Goal: Task Accomplishment & Management: Manage account settings

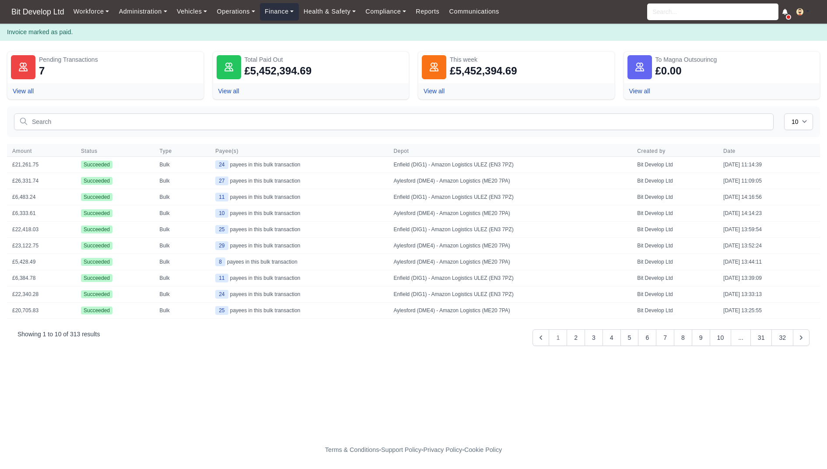
click at [285, 8] on link "Finance" at bounding box center [279, 11] width 39 height 17
click at [289, 30] on link "Invoices" at bounding box center [299, 31] width 71 height 18
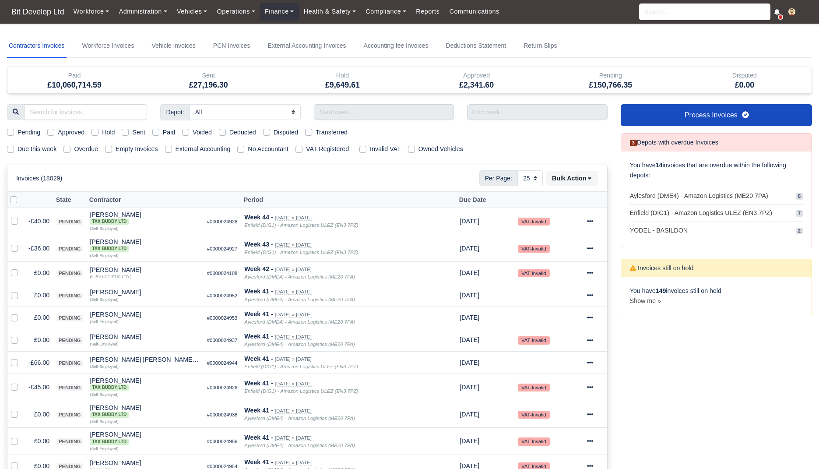
select select "25"
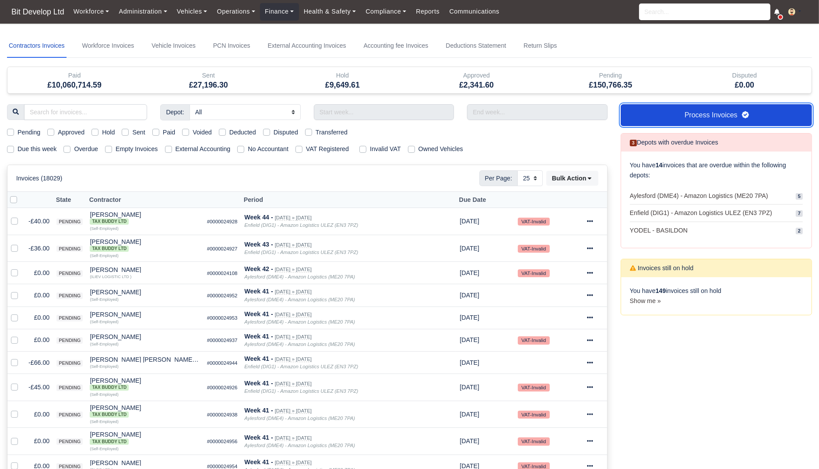
click at [730, 113] on link "Process Invoices" at bounding box center [716, 115] width 191 height 22
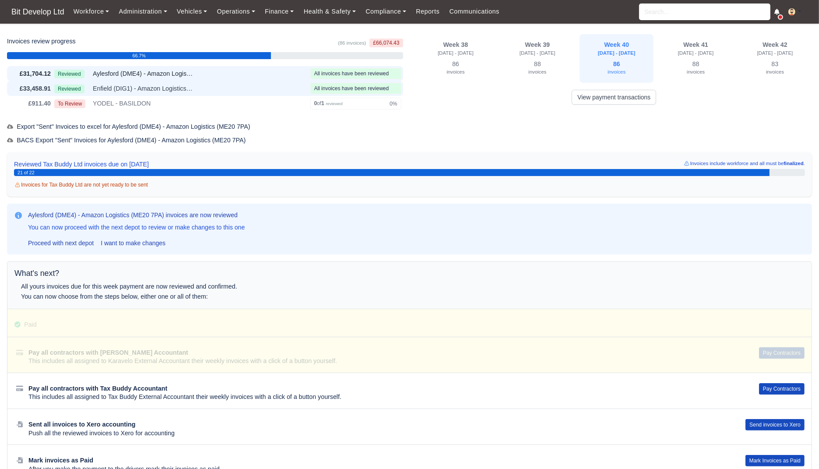
click at [269, 82] on div "£33,458.91 Reviewed Enfield (DIG1) - Amazon Logistics ULEZ (EN3 7PZ) All invoic…" at bounding box center [205, 88] width 396 height 15
click at [282, 15] on link "Finance" at bounding box center [279, 11] width 39 height 17
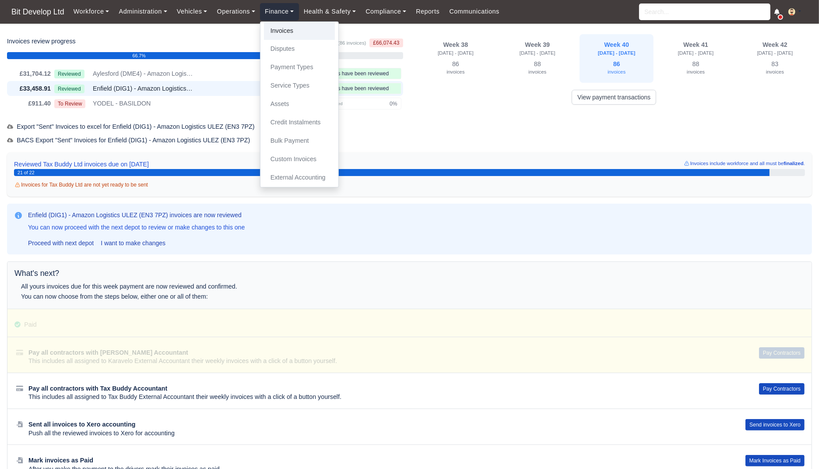
click at [282, 30] on link "Invoices" at bounding box center [299, 31] width 71 height 18
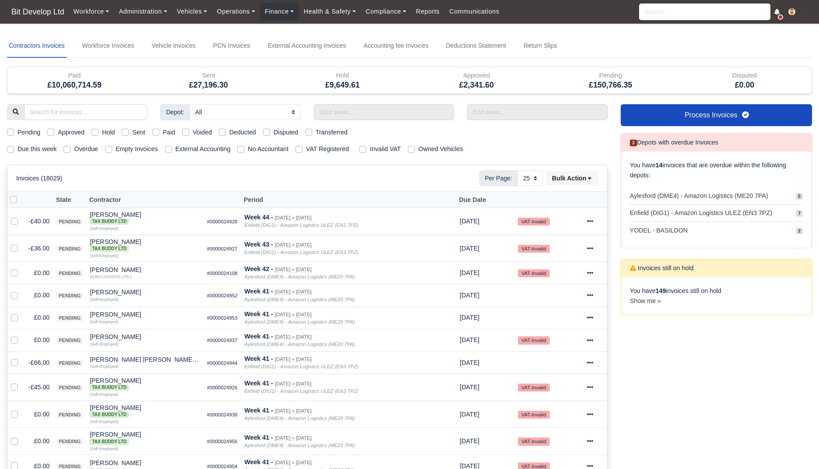
select select "25"
click at [41, 142] on div "Depot: All Aylesford (DME4) - Amazon Logistics (ME20 7PA) Enfield (DIG1) - Amaz…" at bounding box center [307, 468] width 614 height 729
click at [39, 146] on label "Due this week" at bounding box center [37, 149] width 39 height 10
click at [14, 146] on input "Due this week" at bounding box center [10, 147] width 7 height 7
checkbox input "true"
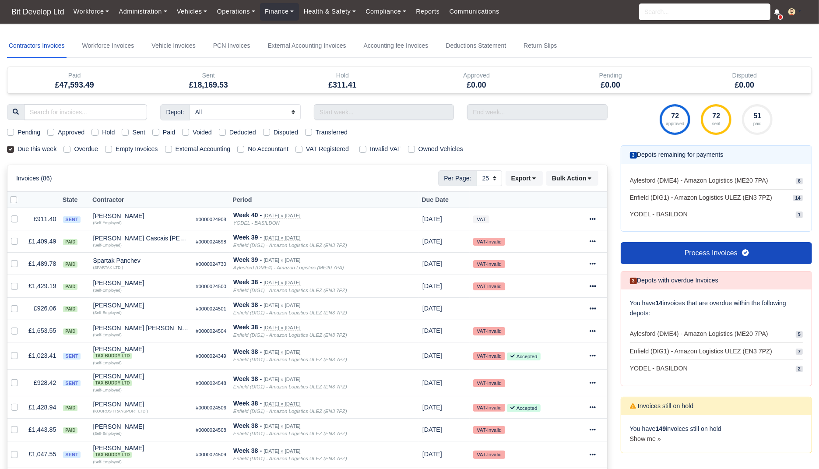
click at [140, 128] on label "Sent" at bounding box center [138, 132] width 13 height 10
click at [129, 128] on input "Sent" at bounding box center [125, 130] width 7 height 7
checkbox input "true"
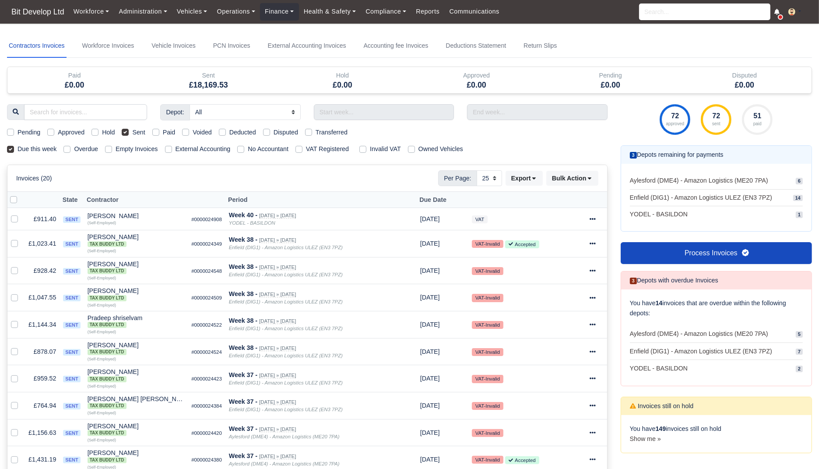
click at [211, 148] on label "External Accounting" at bounding box center [203, 149] width 55 height 10
click at [172, 148] on input "External Accounting" at bounding box center [168, 147] width 7 height 7
checkbox input "true"
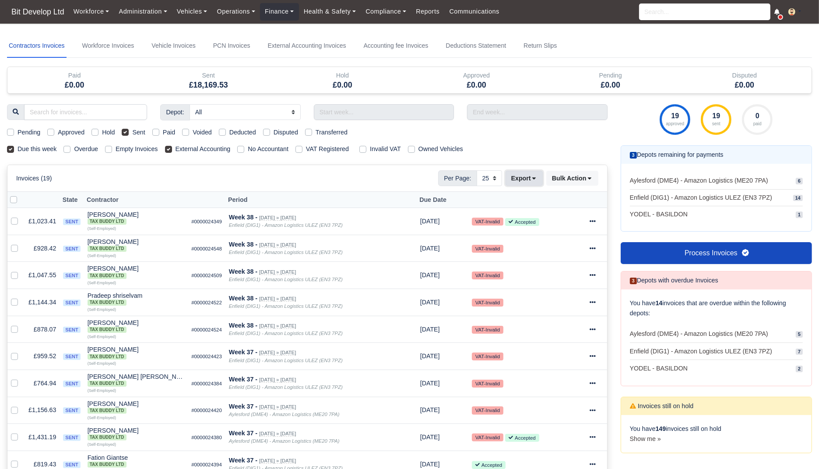
click at [522, 183] on button "Export" at bounding box center [524, 178] width 37 height 15
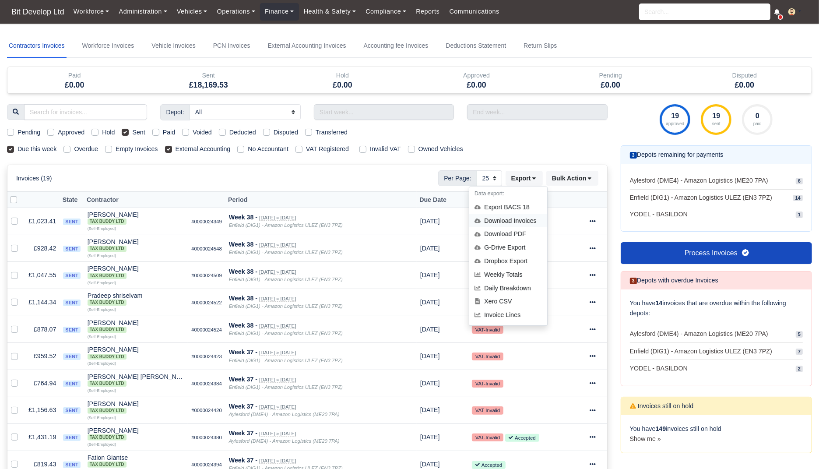
click at [512, 220] on div "Download Invoices" at bounding box center [508, 221] width 78 height 14
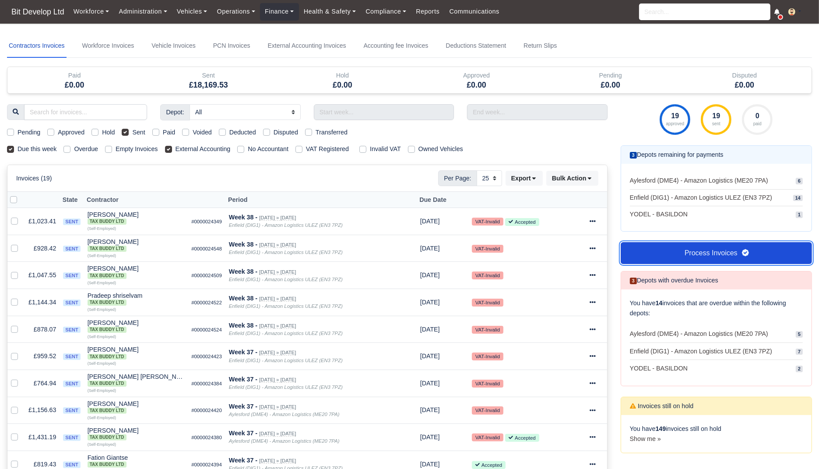
click at [685, 250] on link "Process Invoices" at bounding box center [716, 253] width 191 height 22
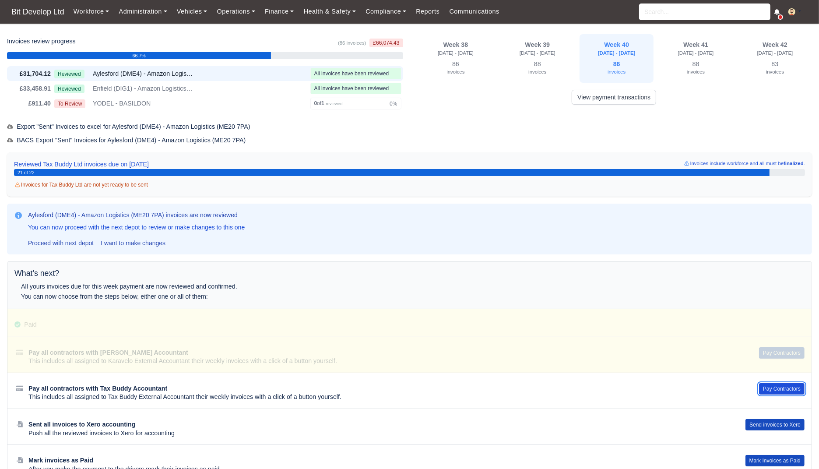
click at [779, 389] on button "Pay Contractors" at bounding box center [782, 388] width 46 height 11
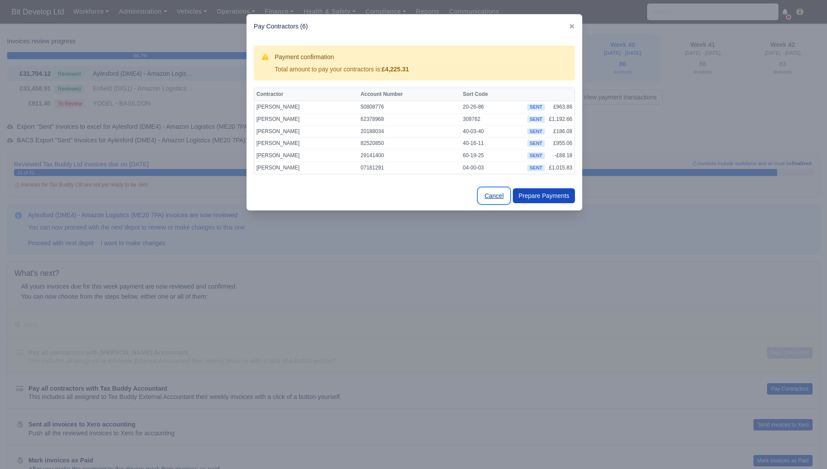
click at [489, 197] on link "Cancel" at bounding box center [494, 195] width 31 height 15
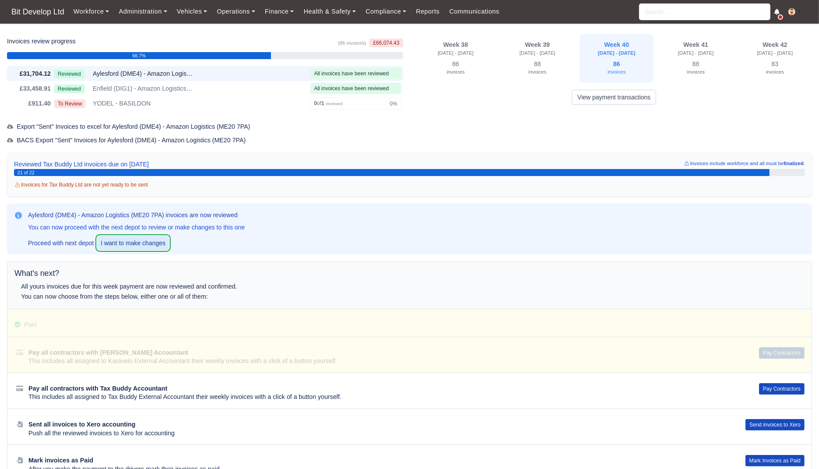
click at [122, 243] on link "I want to make changes" at bounding box center [133, 243] width 72 height 14
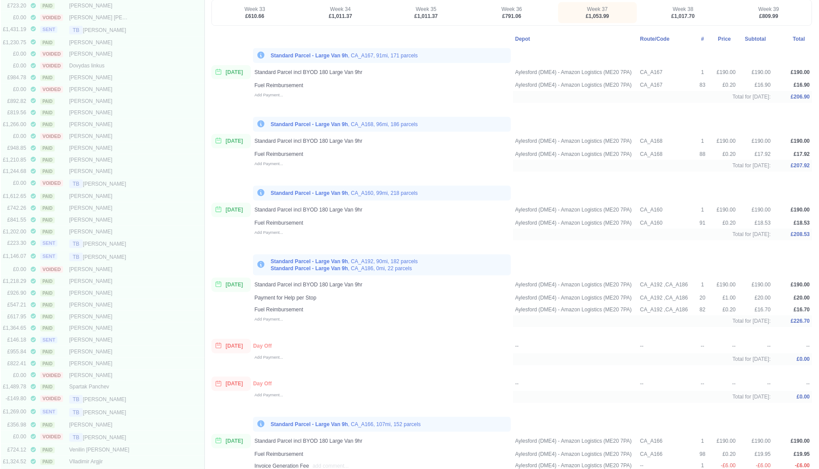
scroll to position [710, 0]
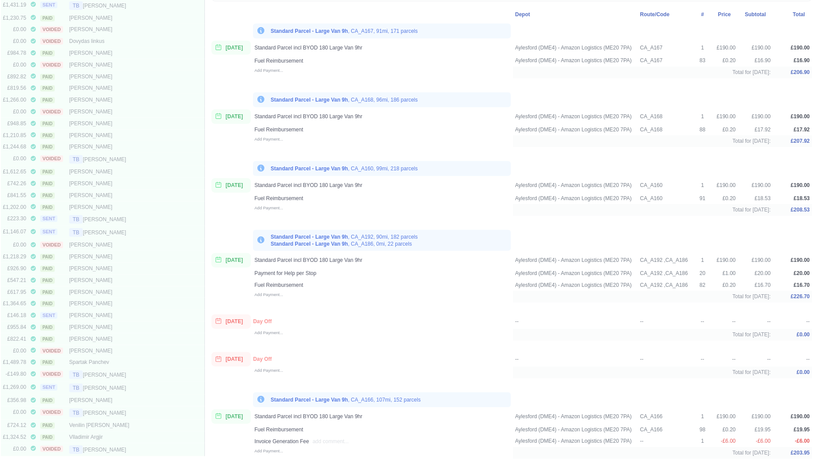
click at [107, 313] on div "Raimundas Bernatonis" at bounding box center [99, 315] width 61 height 7
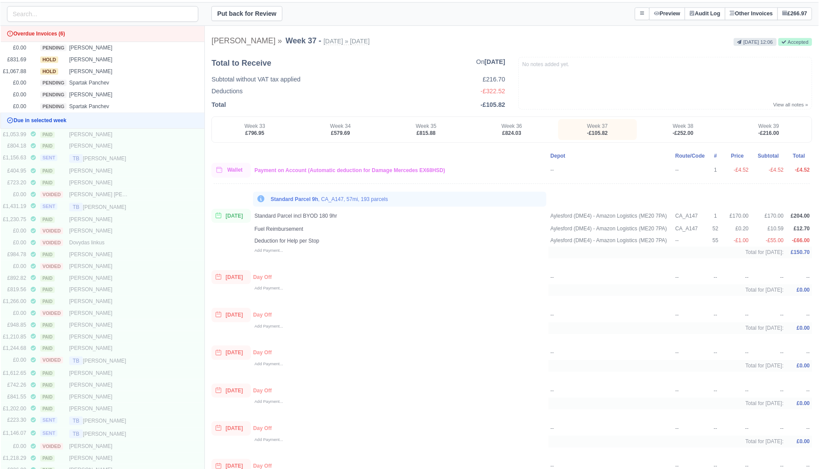
scroll to position [343, 0]
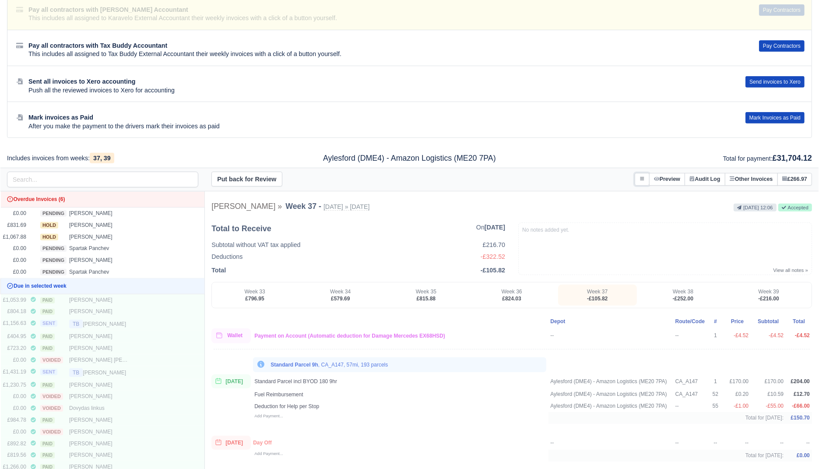
click at [640, 176] on icon at bounding box center [642, 178] width 5 height 5
click at [598, 205] on link "Void Invoice" at bounding box center [601, 213] width 98 height 16
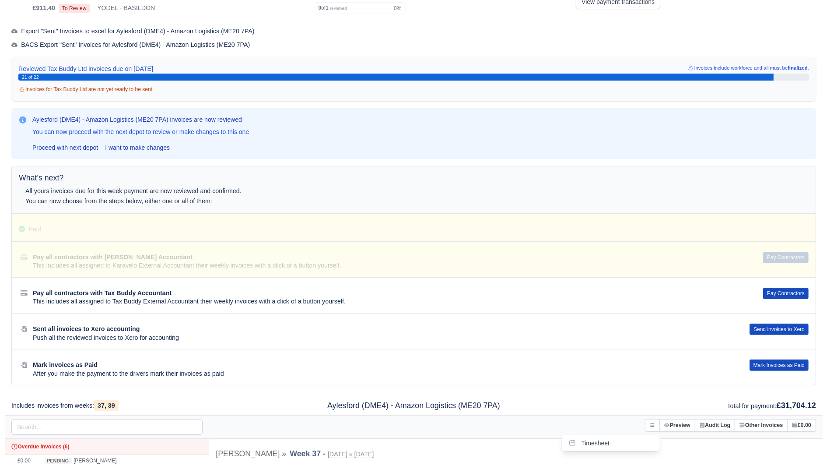
scroll to position [0, 0]
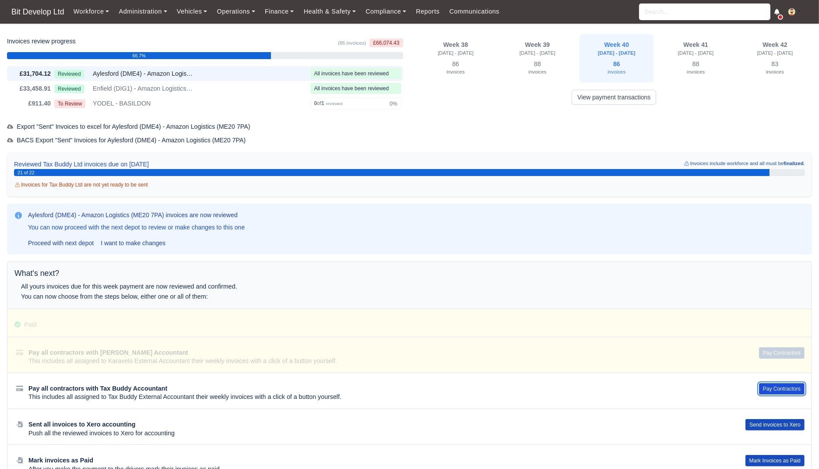
click at [773, 387] on button "Pay Contractors" at bounding box center [782, 388] width 46 height 11
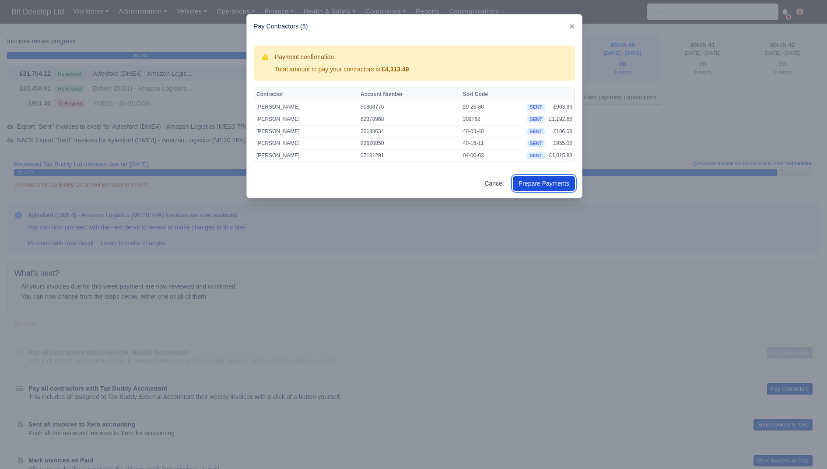
click at [554, 186] on button "Prepare Payments" at bounding box center [544, 183] width 62 height 15
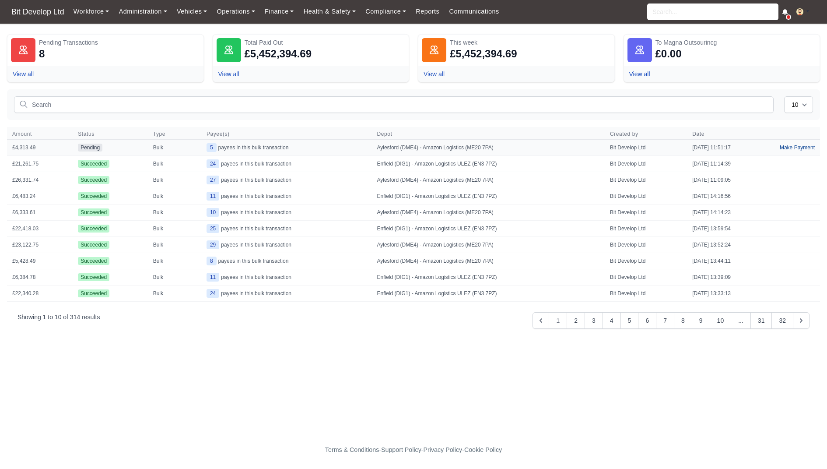
click at [809, 146] on link "Make Payment" at bounding box center [798, 148] width 46 height 16
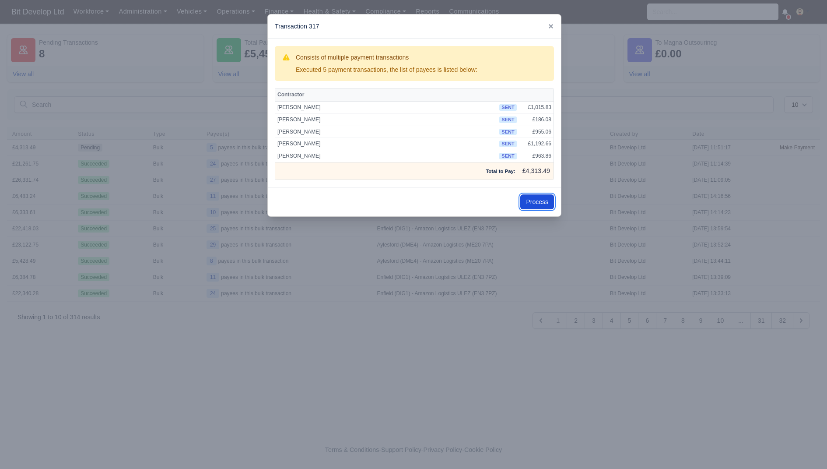
click at [541, 201] on button "Process" at bounding box center [537, 201] width 34 height 15
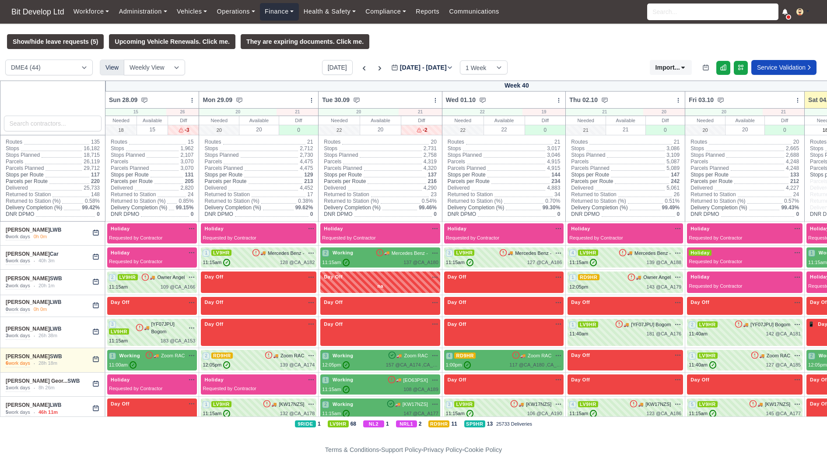
click at [285, 11] on link "Finance" at bounding box center [279, 11] width 39 height 17
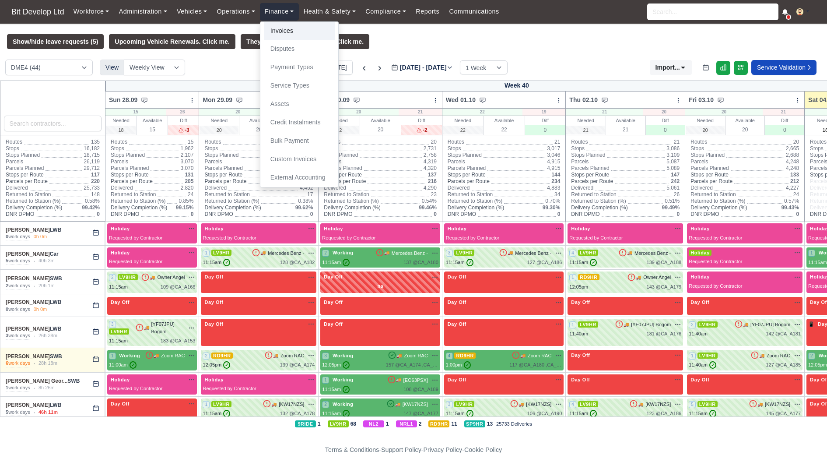
click at [299, 28] on link "Invoices" at bounding box center [299, 31] width 71 height 18
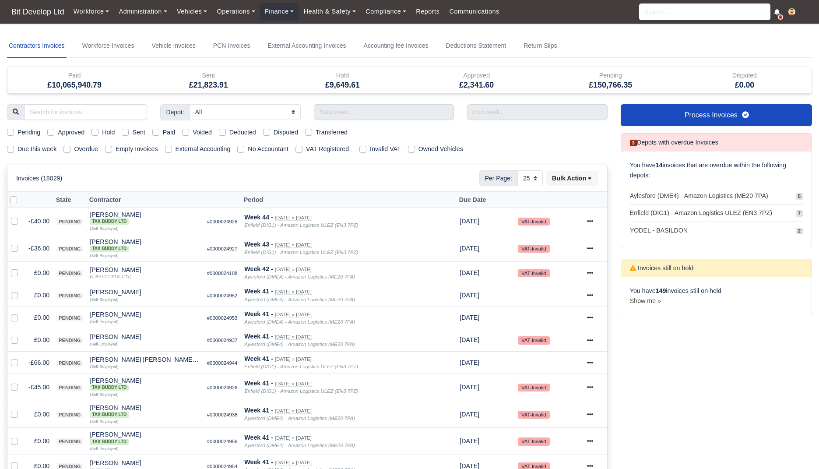
select select "25"
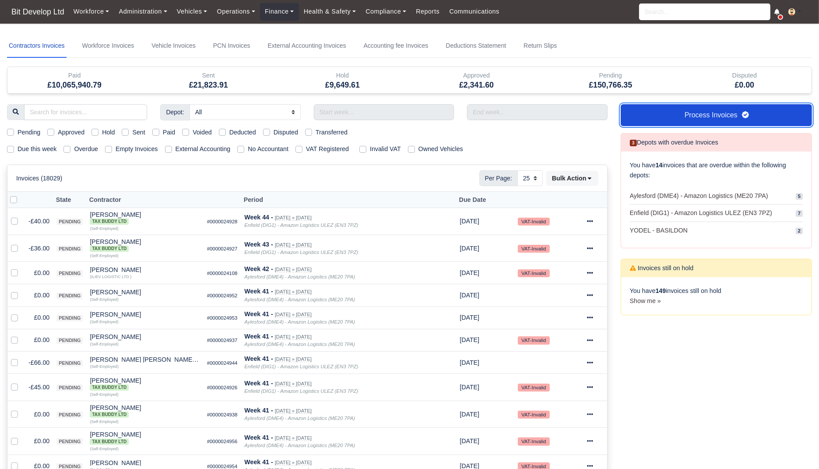
click at [690, 114] on link "Process Invoices" at bounding box center [716, 115] width 191 height 22
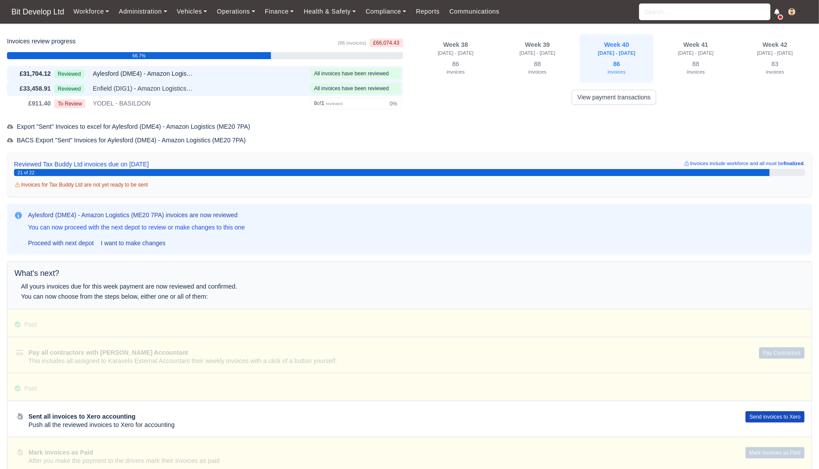
click at [243, 84] on div "Reviewed Enfield (DIG1) - Amazon Logistics ULEZ (EN3 7PZ)" at bounding box center [180, 89] width 253 height 10
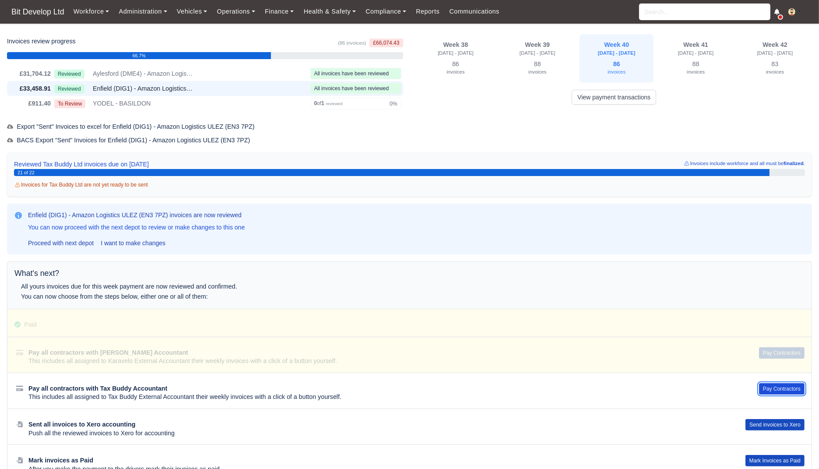
click at [784, 390] on button "Pay Contractors" at bounding box center [782, 388] width 46 height 11
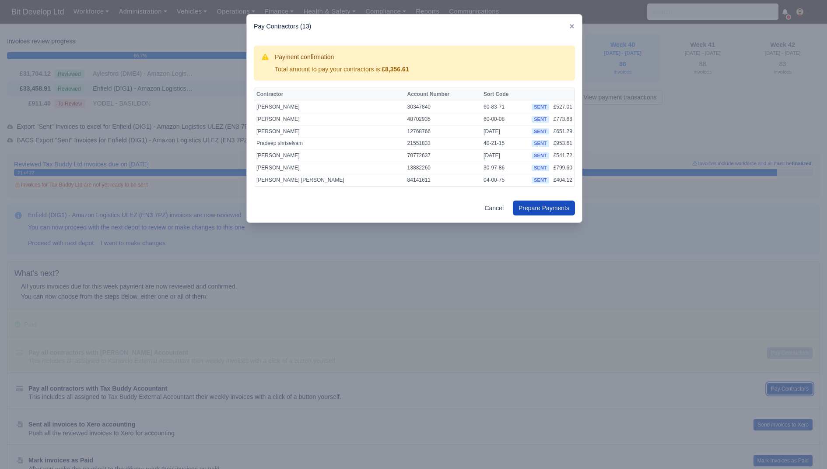
scroll to position [70, 0]
click at [554, 208] on button "Prepare Payments" at bounding box center [544, 207] width 62 height 15
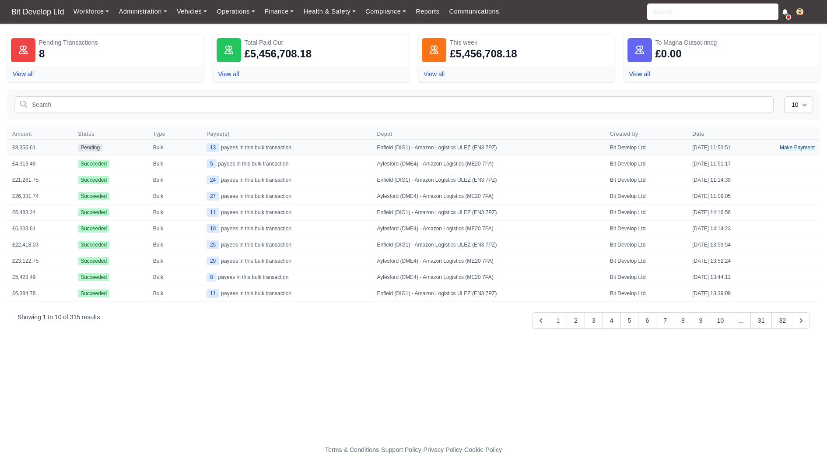
click at [791, 144] on link "Make Payment" at bounding box center [798, 148] width 46 height 16
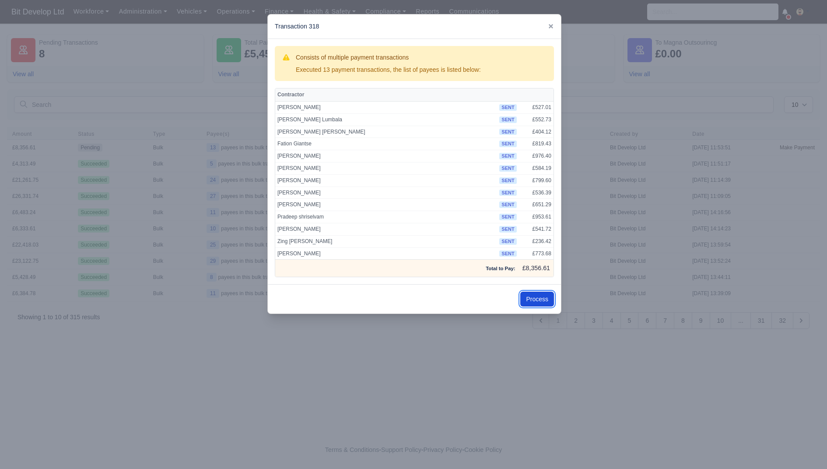
click at [539, 298] on button "Process" at bounding box center [537, 299] width 34 height 15
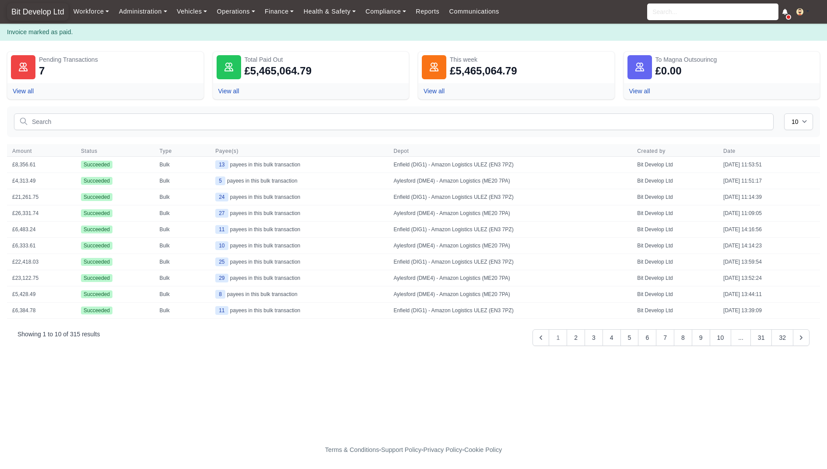
click at [46, 12] on span "Bit Develop Ltd" at bounding box center [38, 12] width 62 height 18
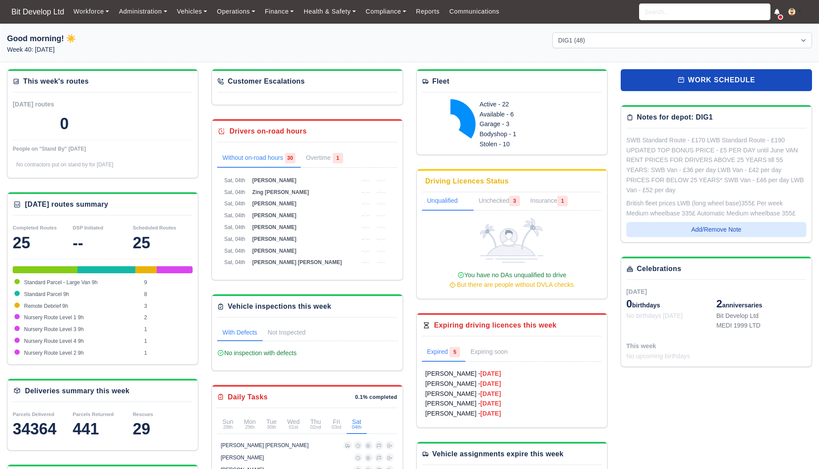
select select "2"
click at [273, 13] on link "Finance" at bounding box center [279, 11] width 39 height 17
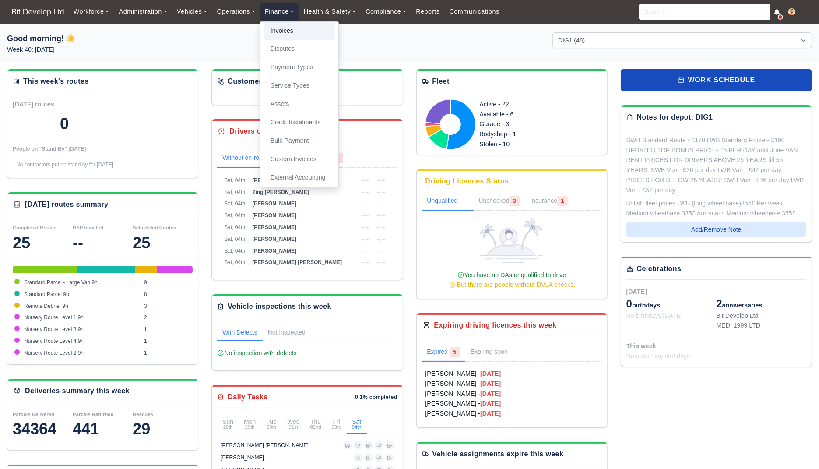
click at [277, 28] on link "Invoices" at bounding box center [299, 31] width 71 height 18
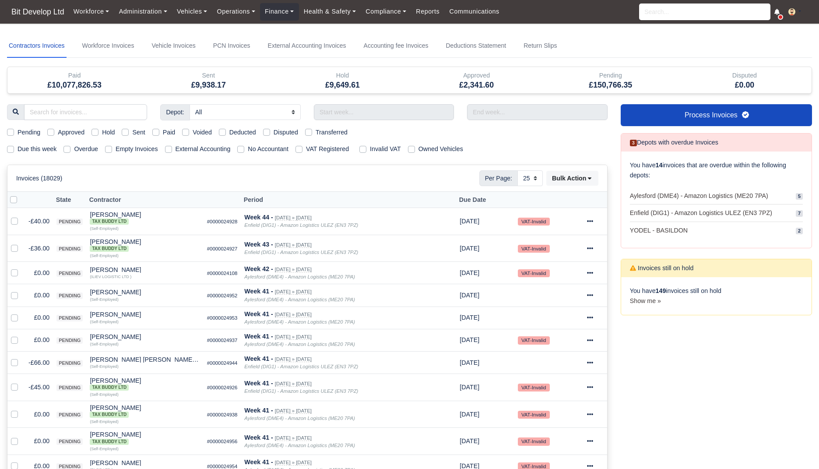
select select "25"
click at [31, 132] on label "Pending" at bounding box center [29, 132] width 23 height 10
click at [14, 132] on input "Pending" at bounding box center [10, 130] width 7 height 7
checkbox input "true"
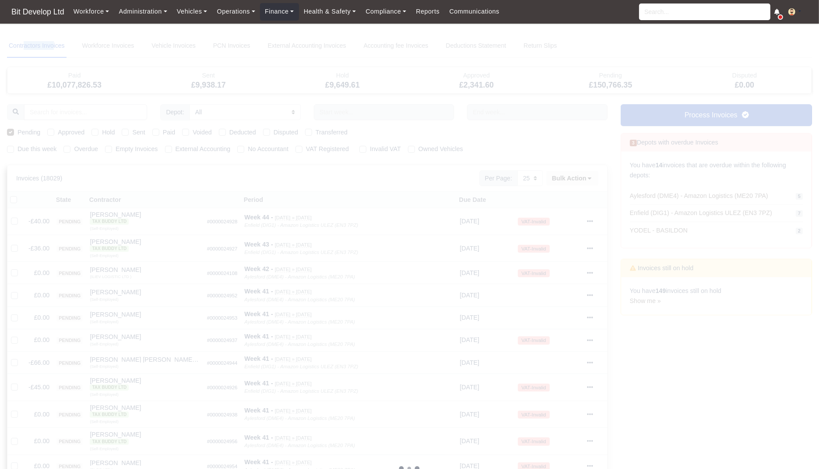
click at [31, 132] on div at bounding box center [409, 468] width 805 height 869
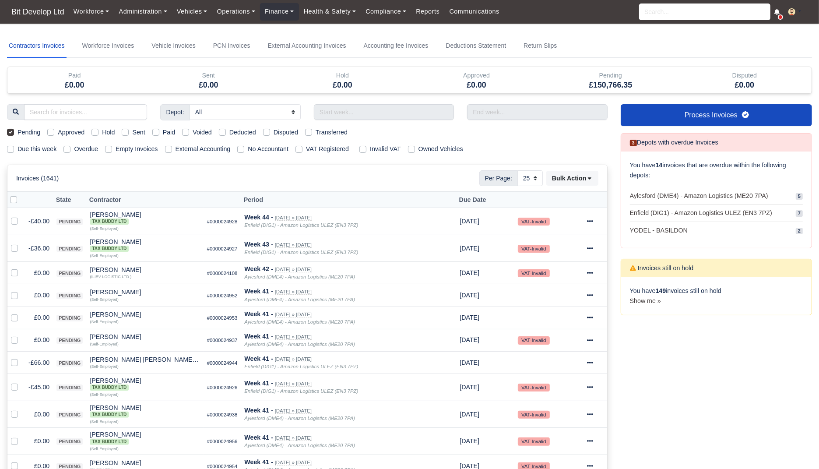
click at [34, 146] on label "Due this week" at bounding box center [37, 149] width 39 height 10
click at [14, 146] on input "Due this week" at bounding box center [10, 147] width 7 height 7
checkbox input "true"
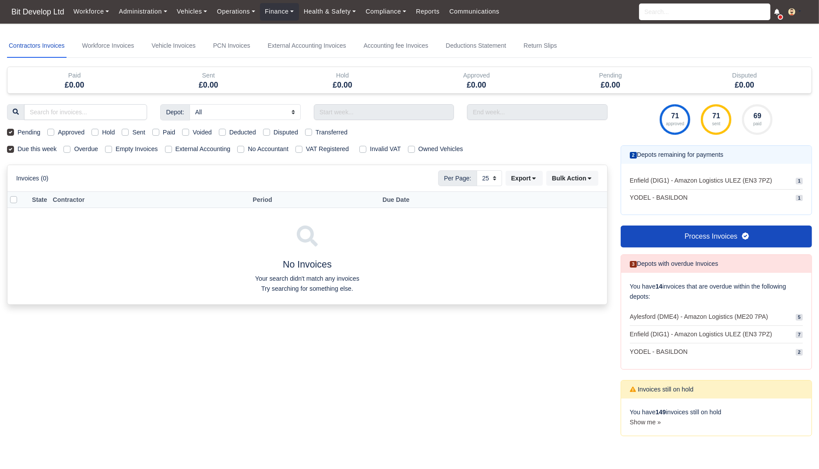
click at [23, 129] on label "Pending" at bounding box center [29, 132] width 23 height 10
click at [14, 129] on input "Pending" at bounding box center [10, 130] width 7 height 7
checkbox input "false"
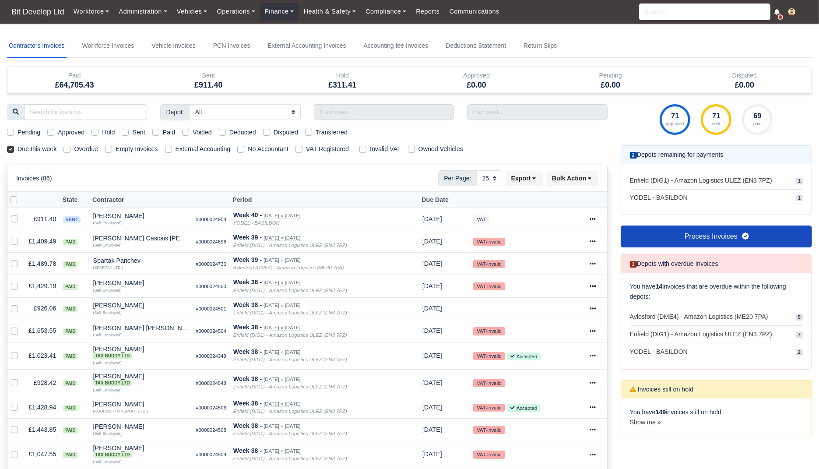
click at [139, 130] on label "Sent" at bounding box center [138, 132] width 13 height 10
click at [129, 130] on input "Sent" at bounding box center [125, 130] width 7 height 7
checkbox input "true"
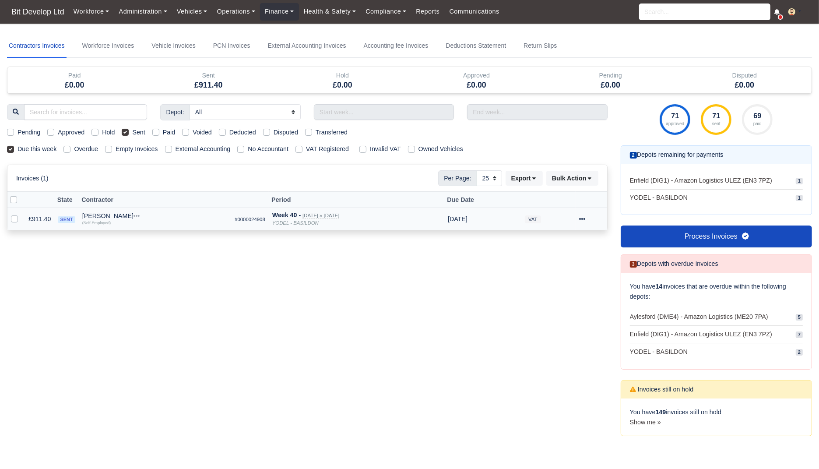
click at [585, 217] on icon at bounding box center [582, 219] width 6 height 6
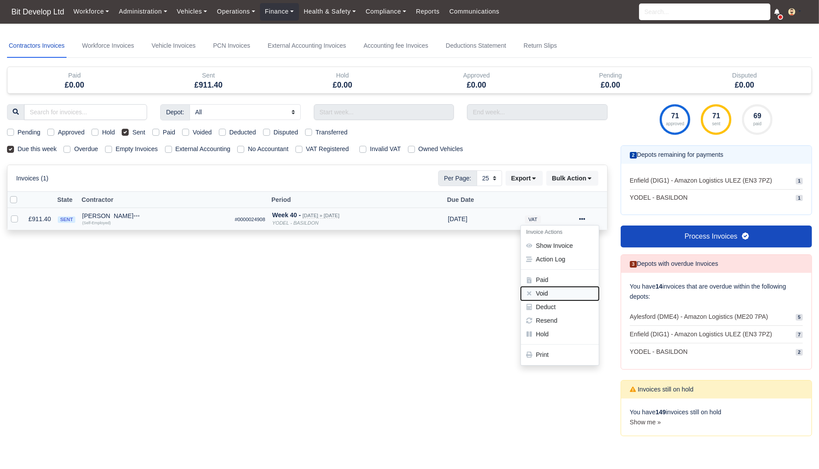
click at [551, 288] on button "Void" at bounding box center [560, 294] width 78 height 14
